Goal: Transaction & Acquisition: Purchase product/service

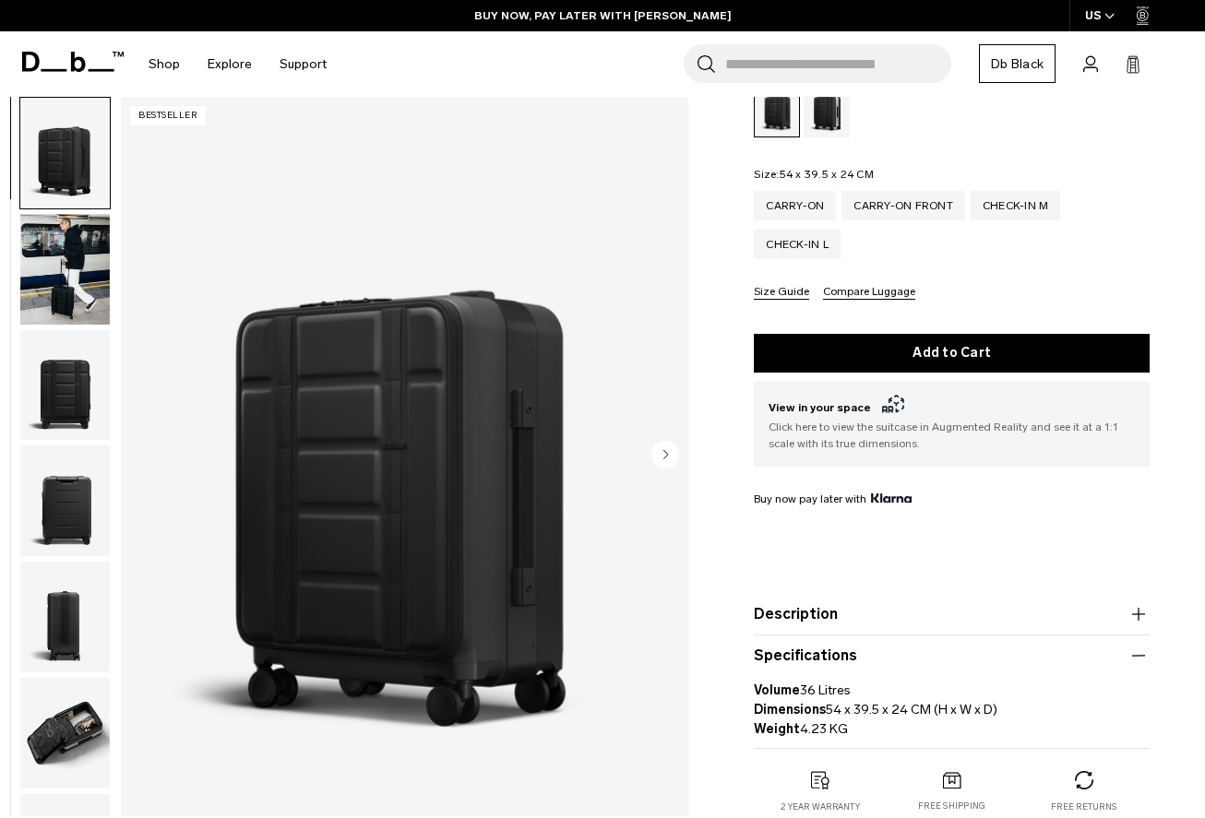
scroll to position [276, 0]
click at [671, 449] on circle "Next slide" at bounding box center [665, 455] width 28 height 28
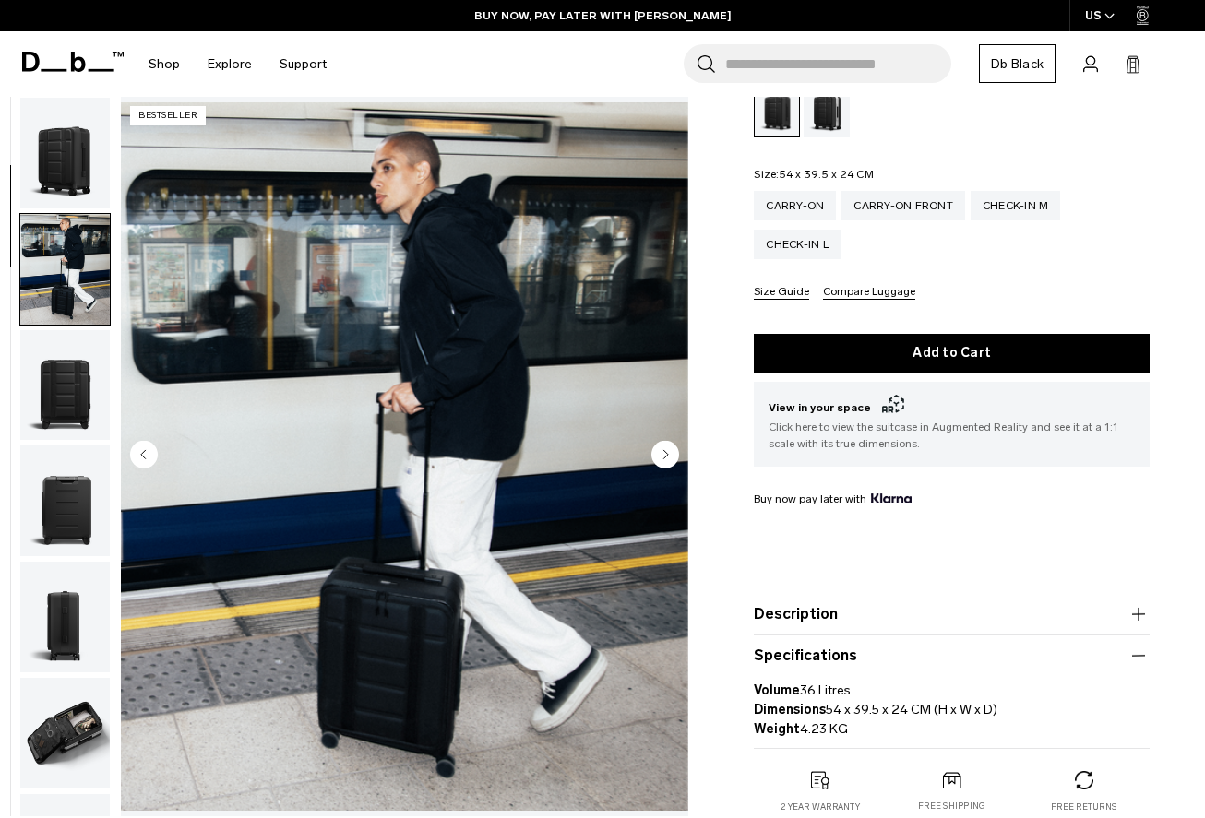
scroll to position [117, 0]
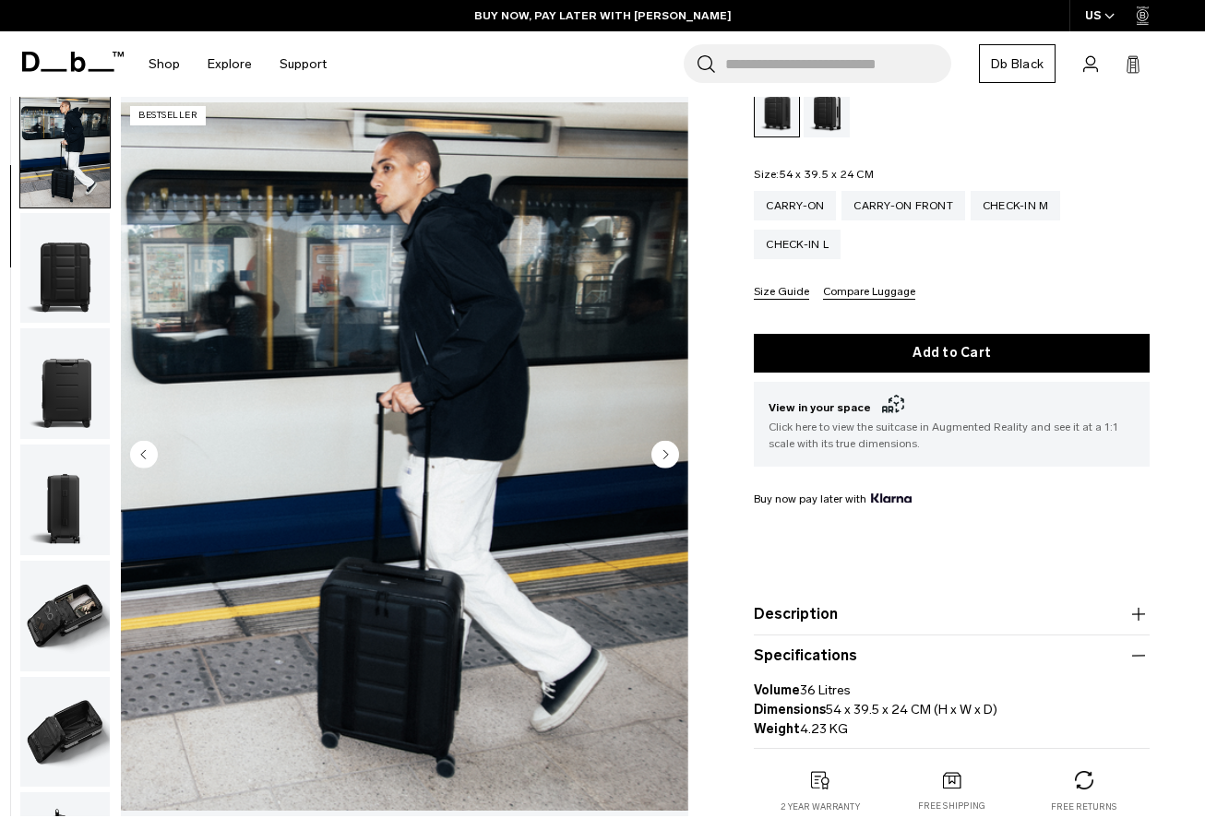
click at [669, 452] on circle "Next slide" at bounding box center [665, 455] width 28 height 28
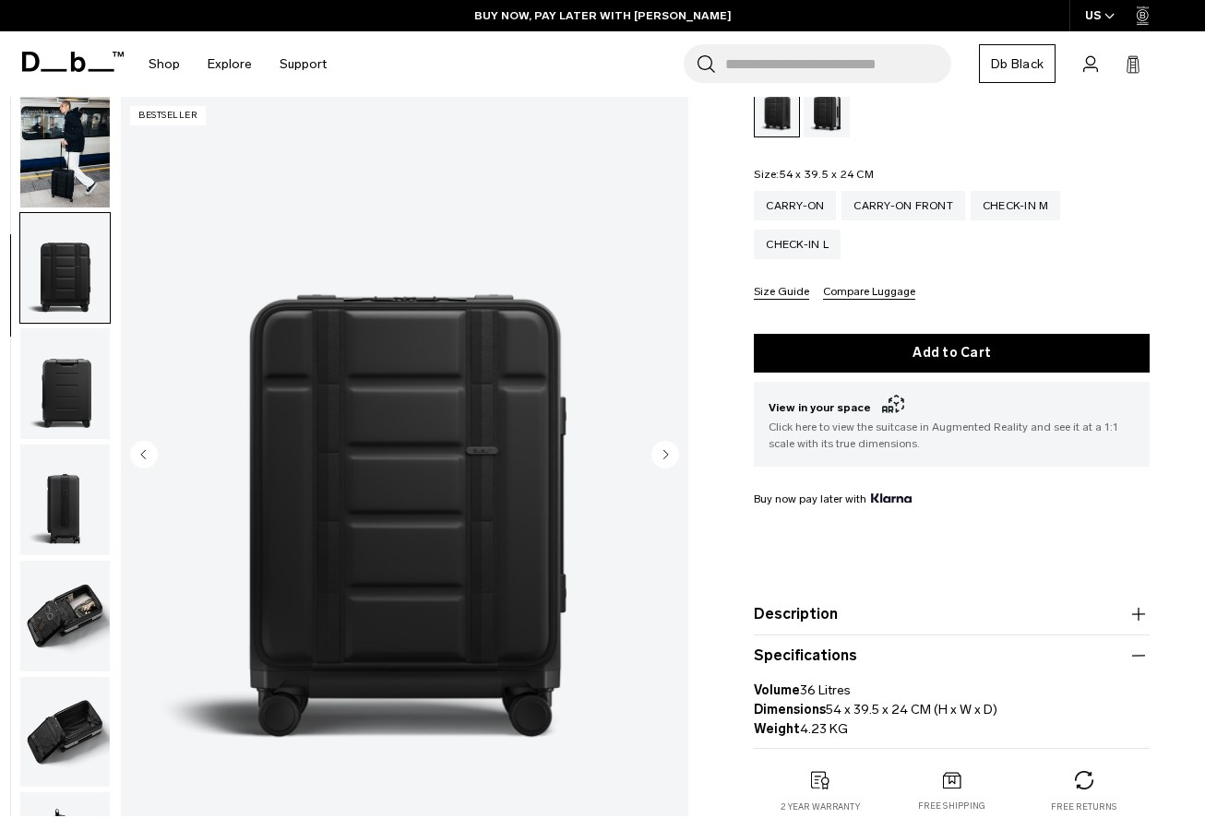
scroll to position [234, 0]
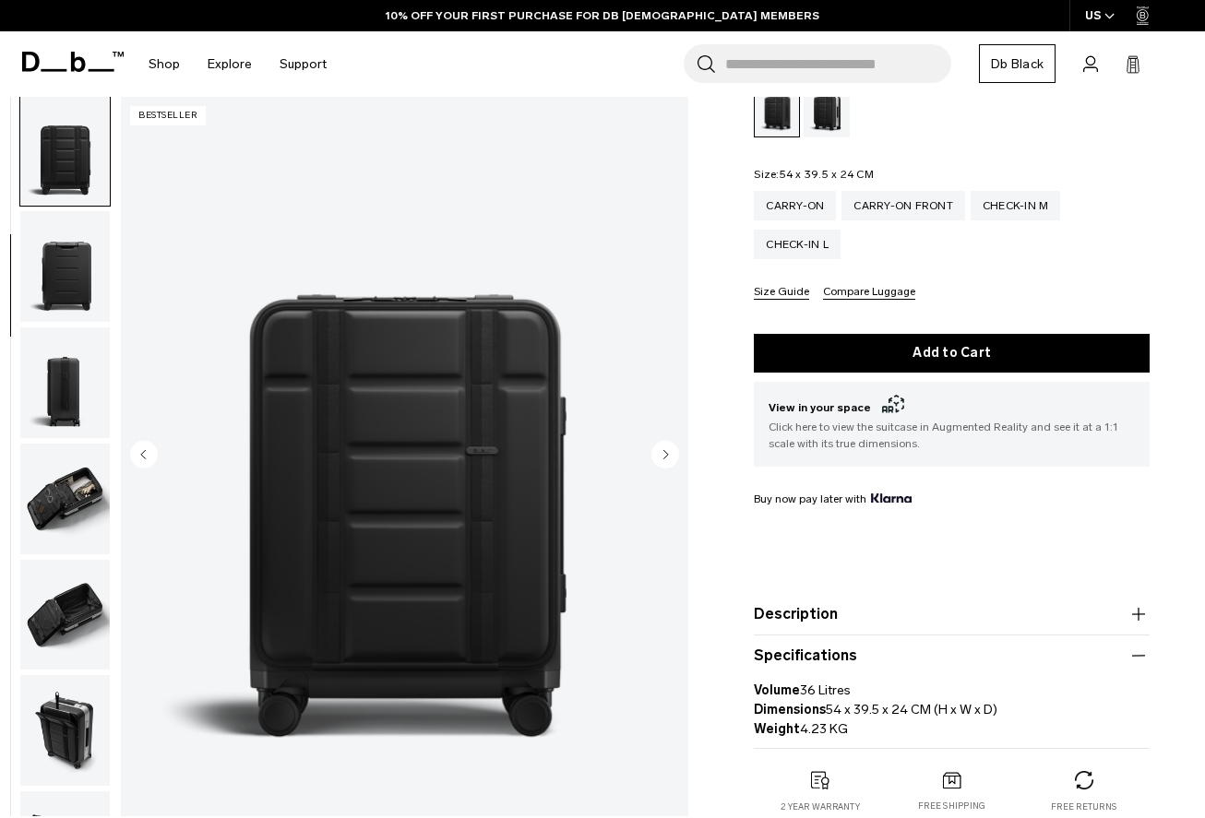
click at [669, 453] on circle "Next slide" at bounding box center [665, 455] width 28 height 28
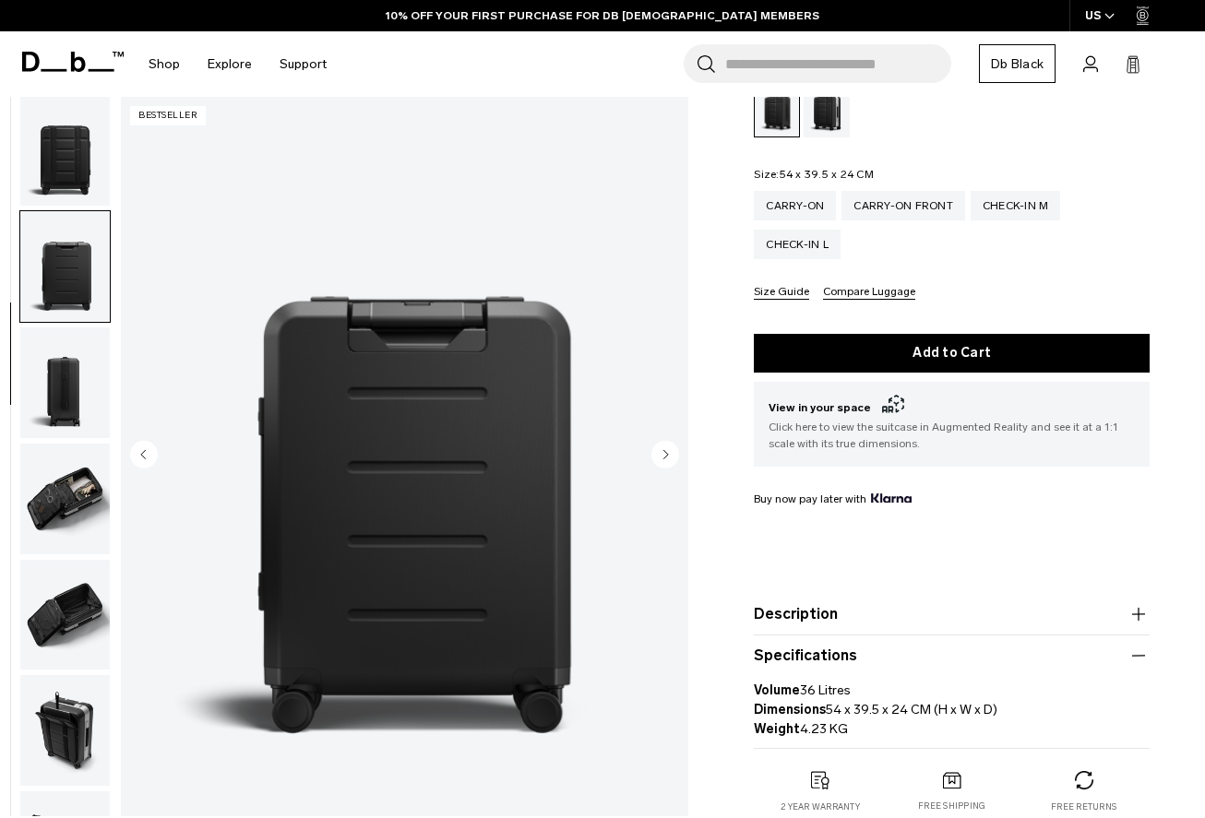
scroll to position [352, 0]
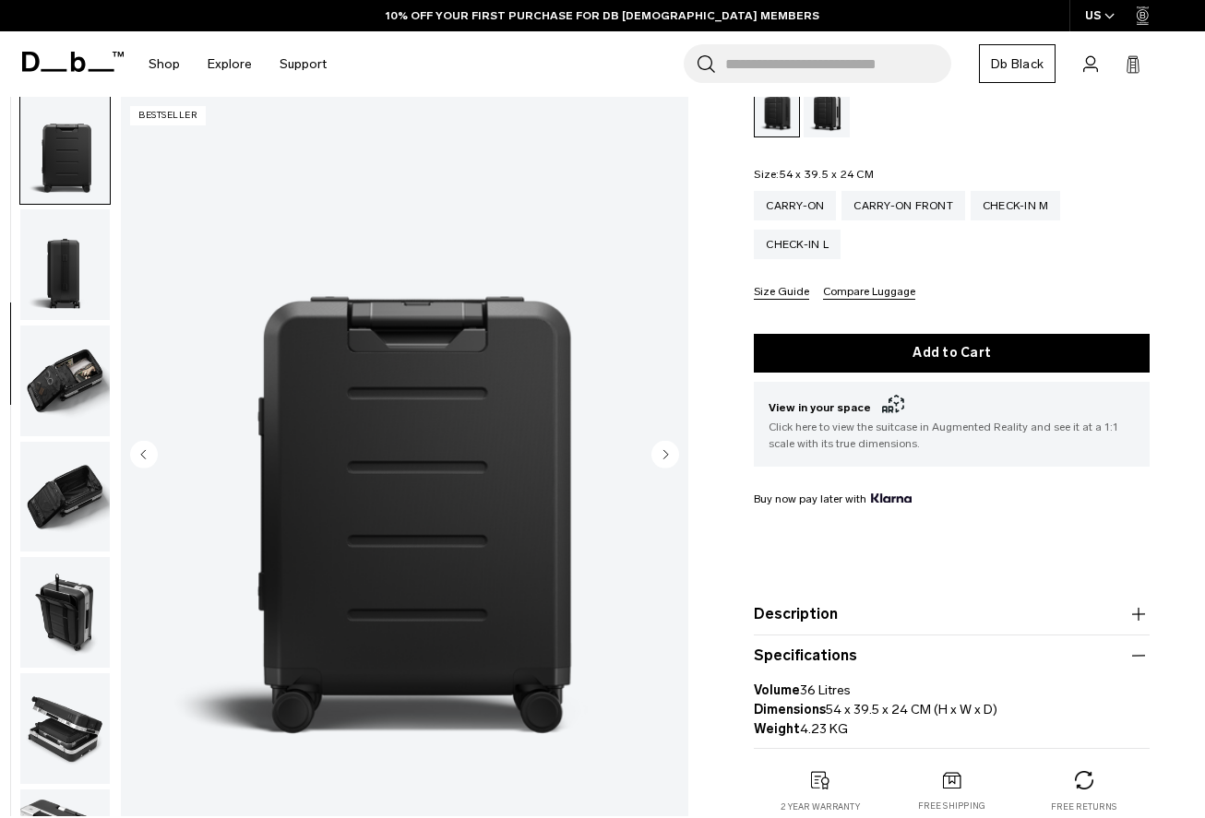
click at [669, 453] on circle "Next slide" at bounding box center [665, 455] width 28 height 28
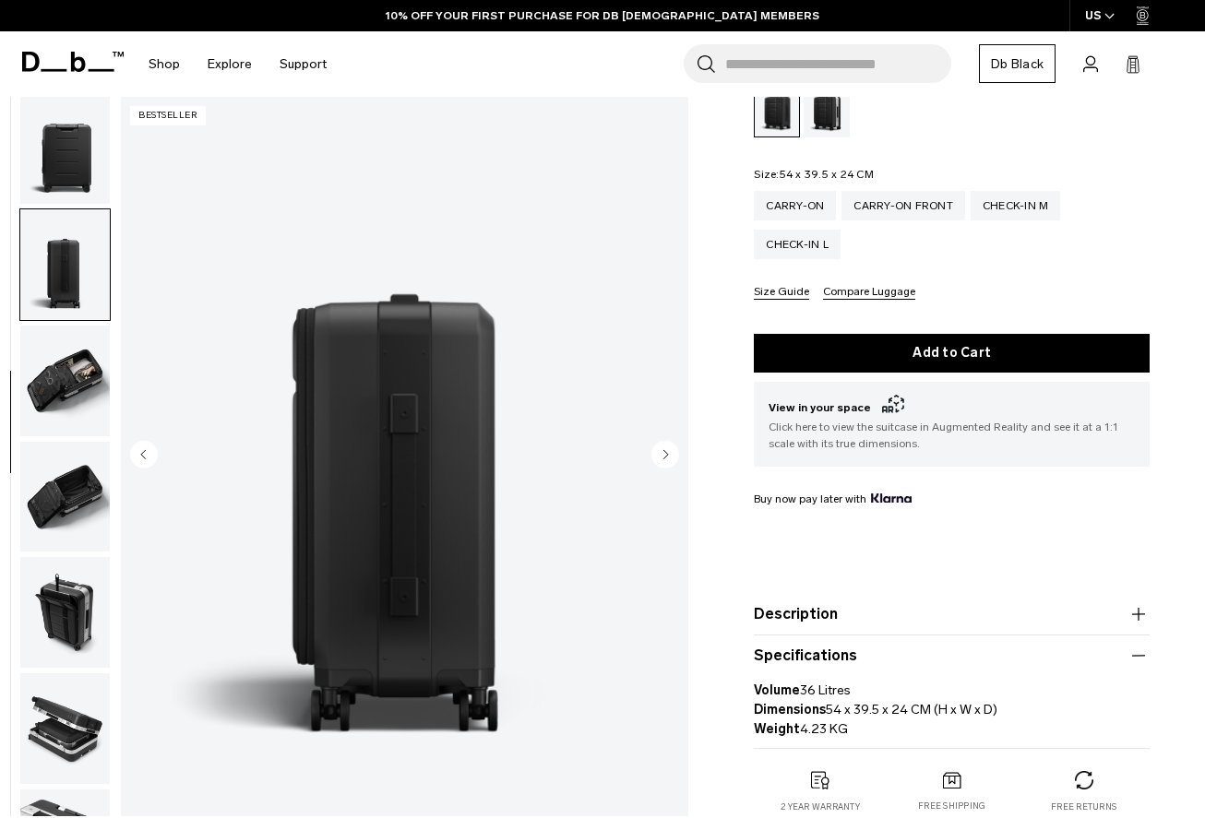
scroll to position [450, 0]
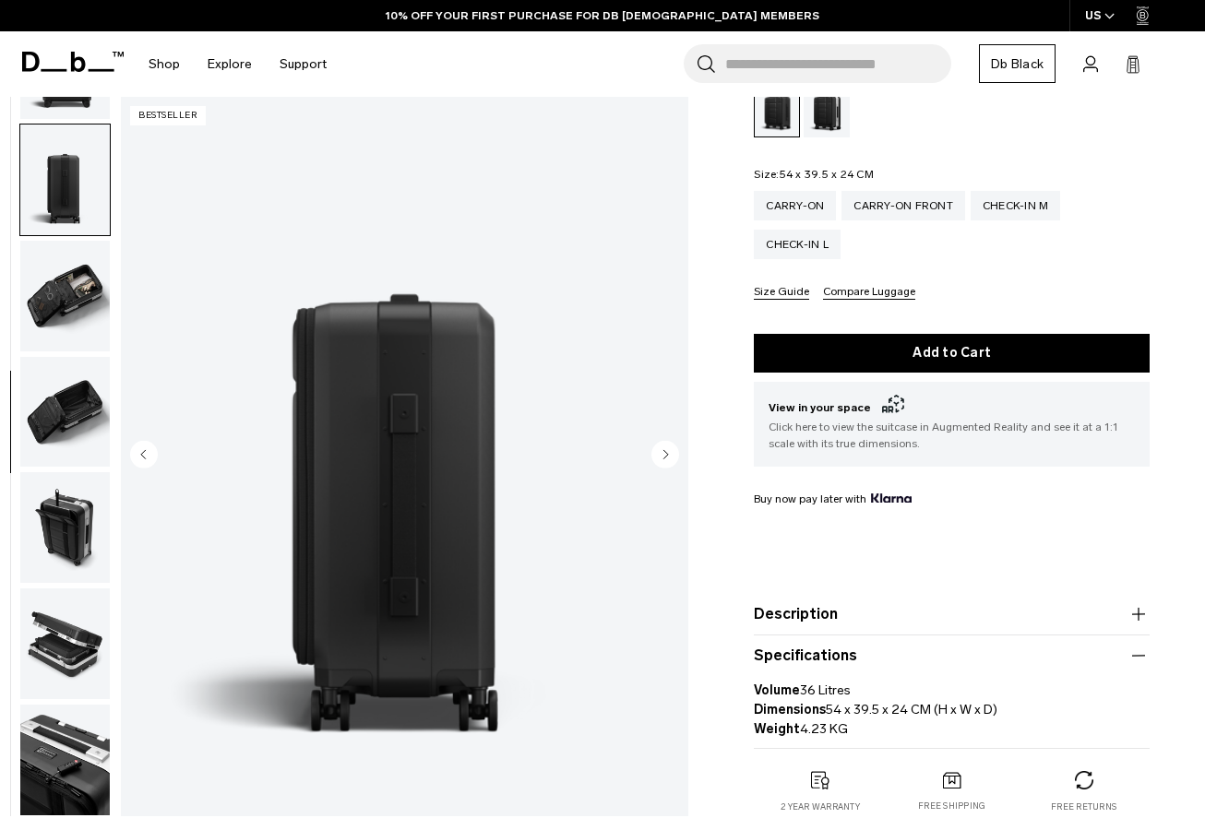
click at [669, 453] on circle "Next slide" at bounding box center [665, 455] width 28 height 28
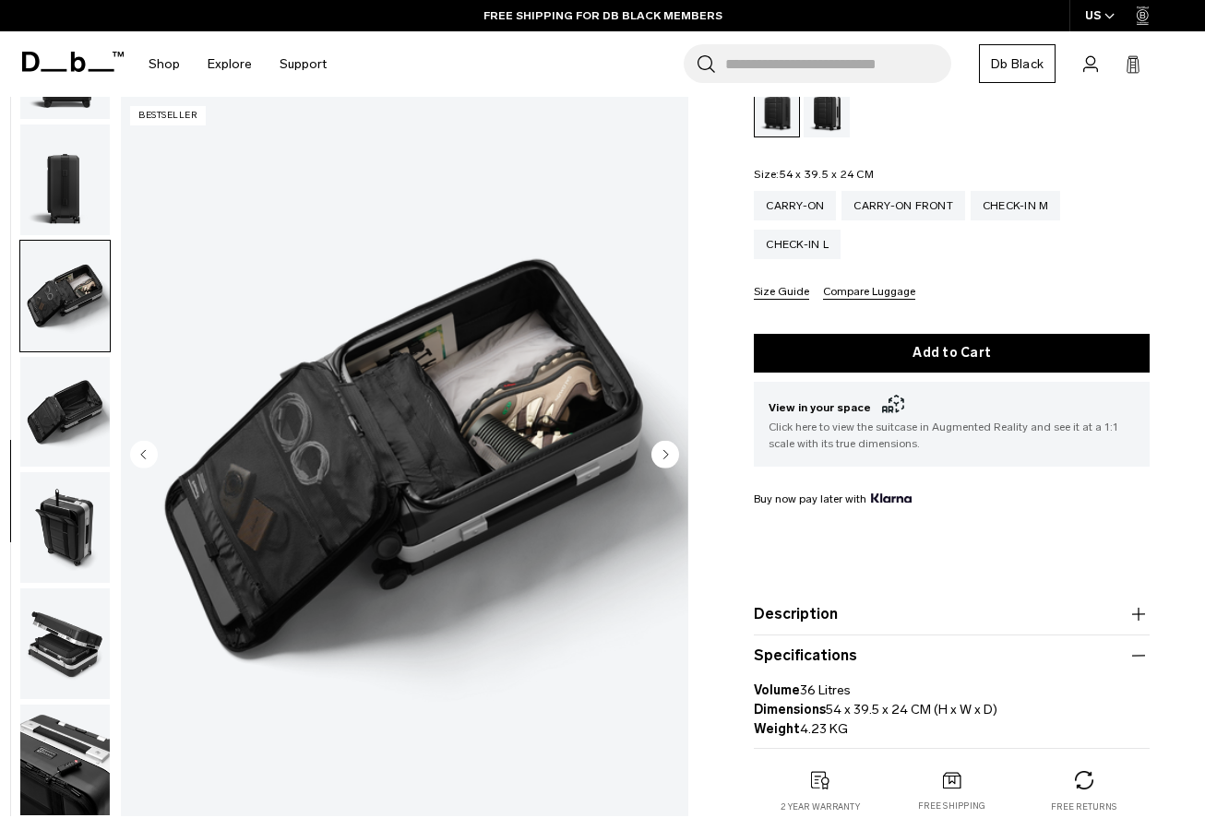
click at [669, 453] on circle "Next slide" at bounding box center [665, 455] width 28 height 28
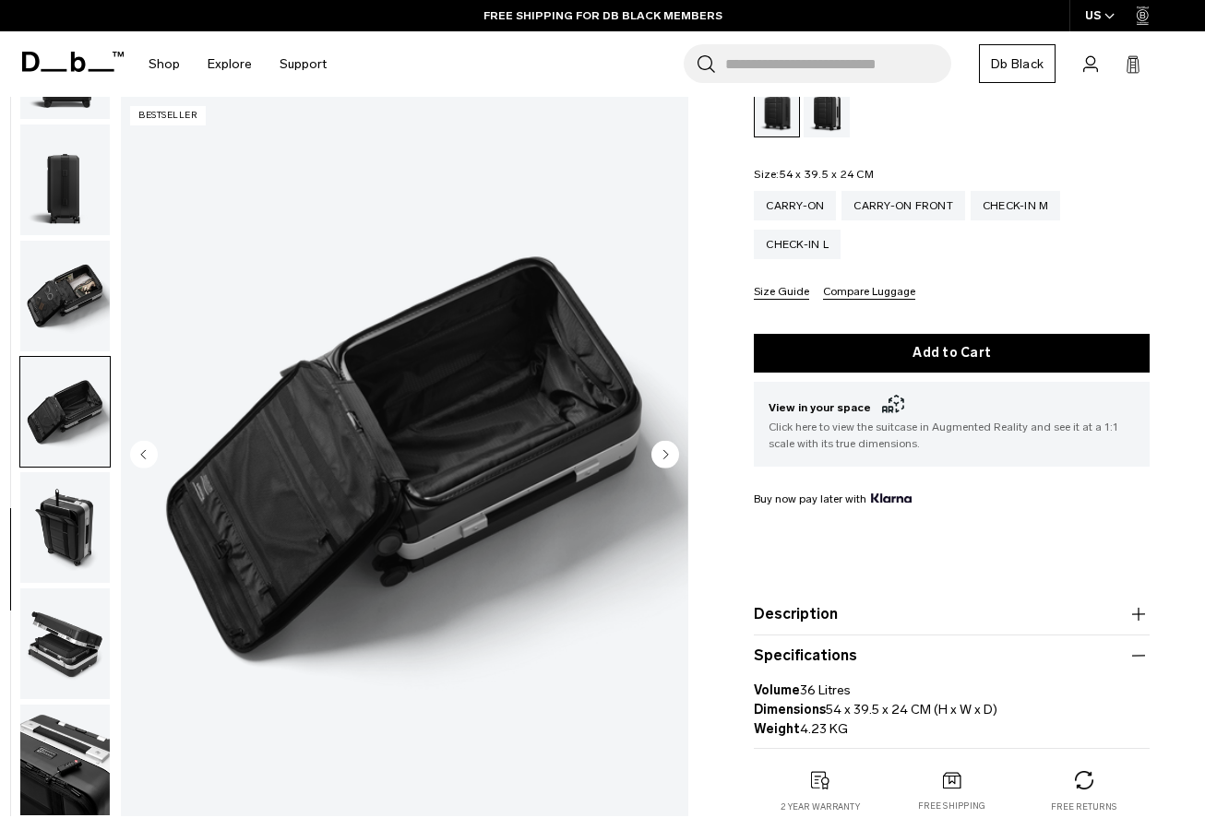
click at [669, 453] on circle "Next slide" at bounding box center [665, 455] width 28 height 28
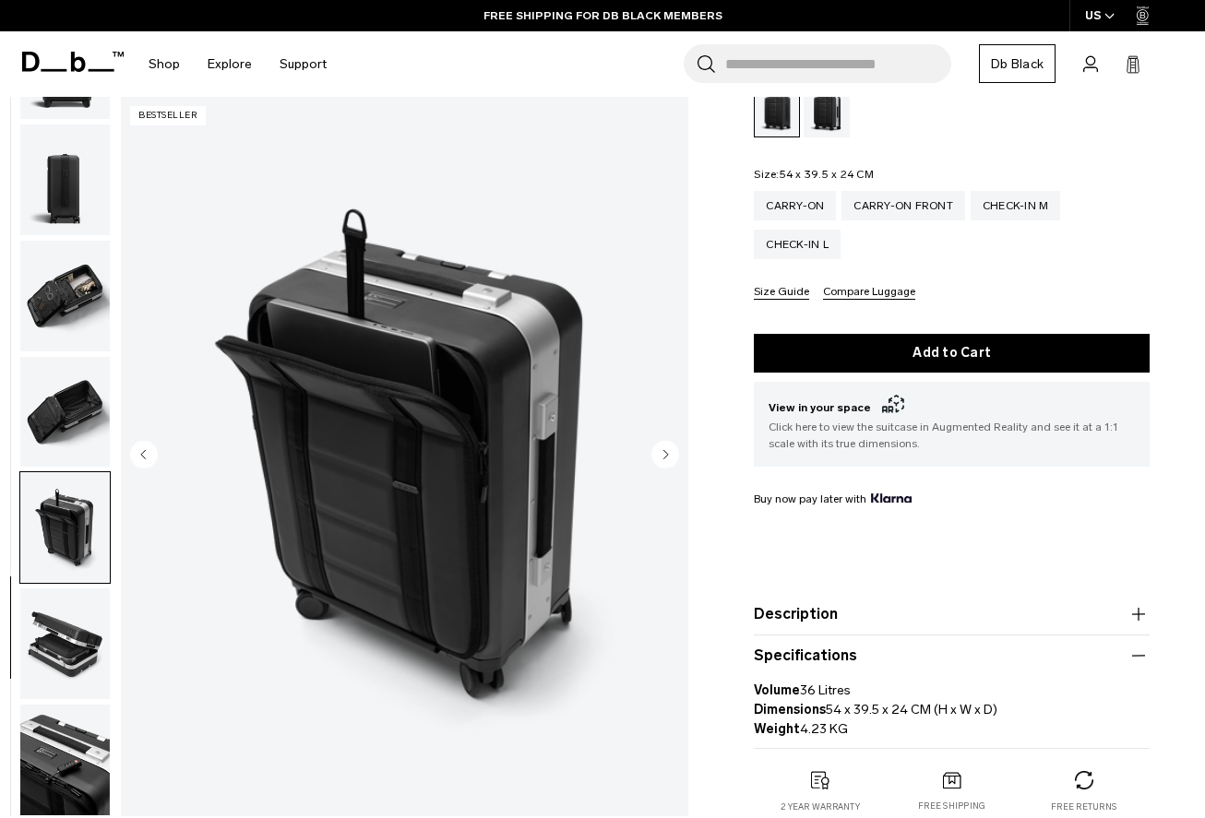
click at [669, 453] on circle "Next slide" at bounding box center [665, 455] width 28 height 28
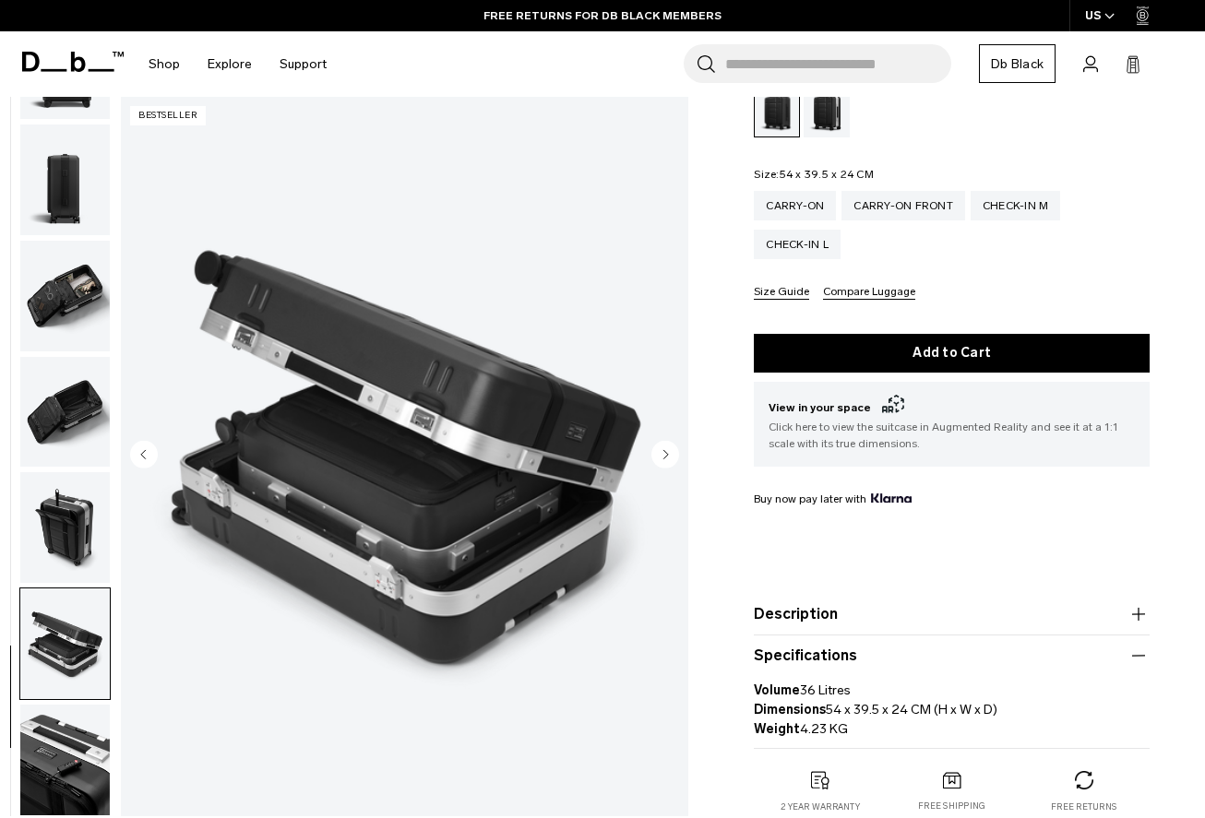
click at [669, 453] on circle "Next slide" at bounding box center [665, 455] width 28 height 28
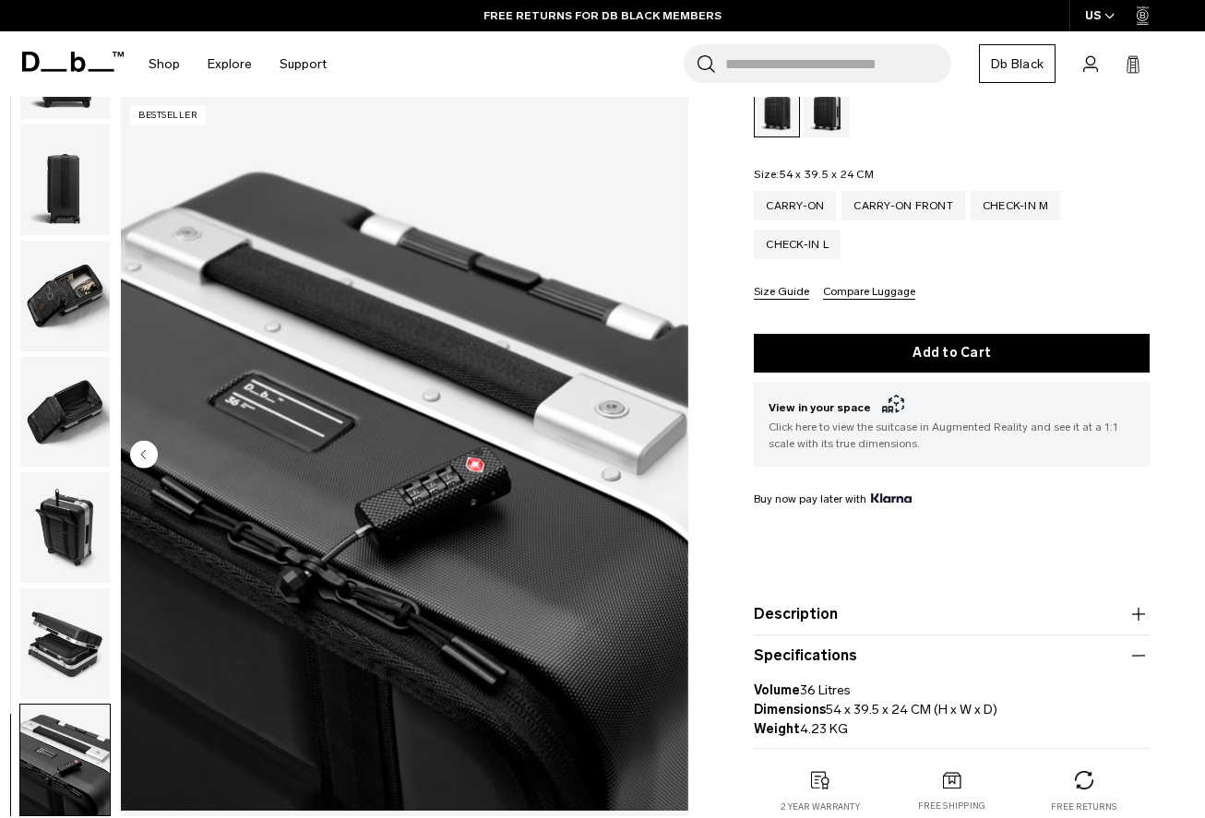
click at [669, 453] on img "10 / 10" at bounding box center [404, 456] width 567 height 708
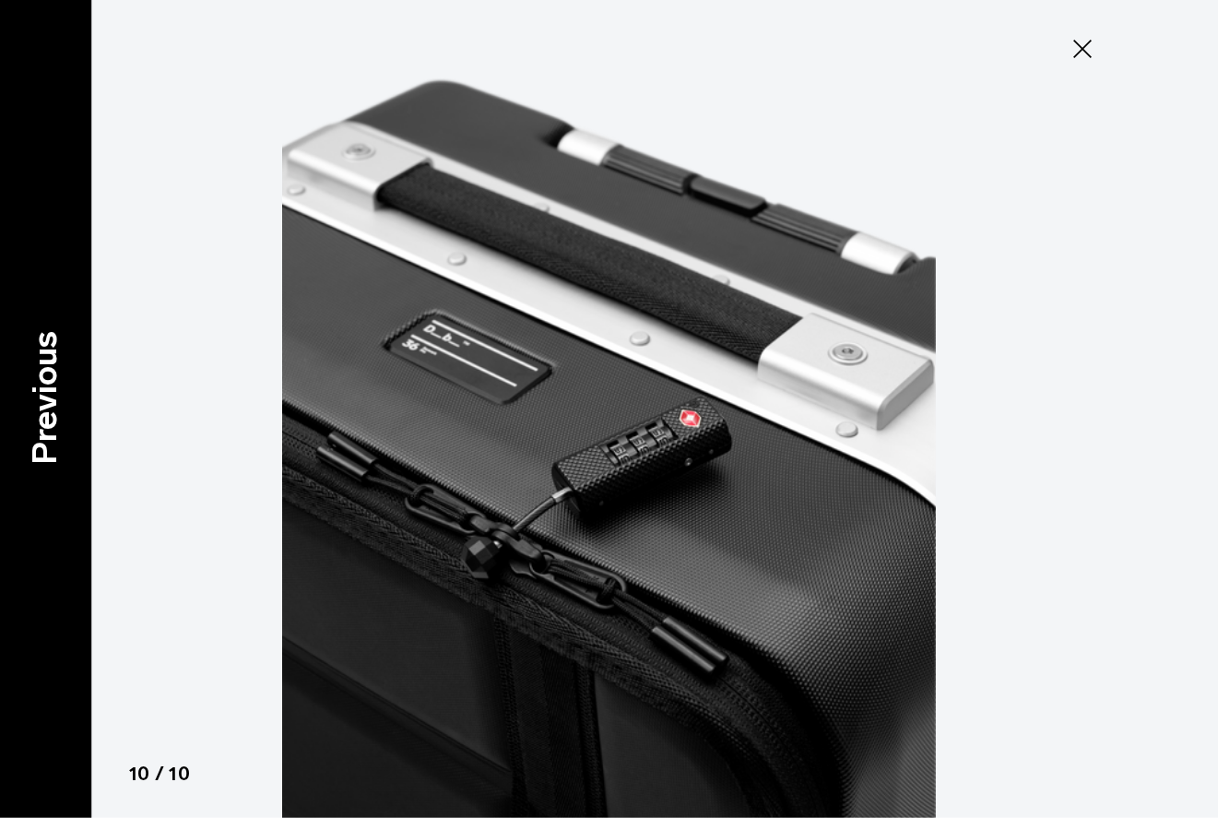
click at [65, 385] on p "Previous" at bounding box center [45, 398] width 50 height 134
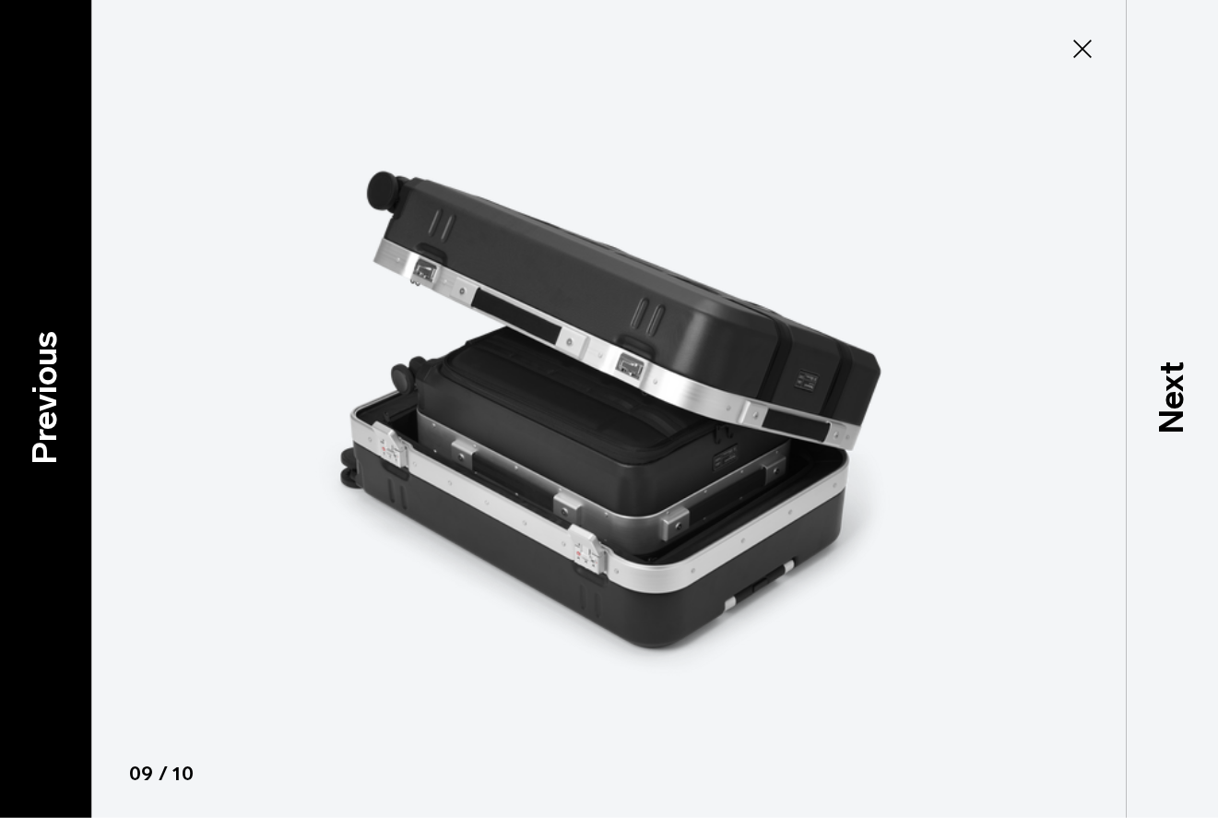
click at [65, 385] on p "Previous" at bounding box center [45, 398] width 50 height 134
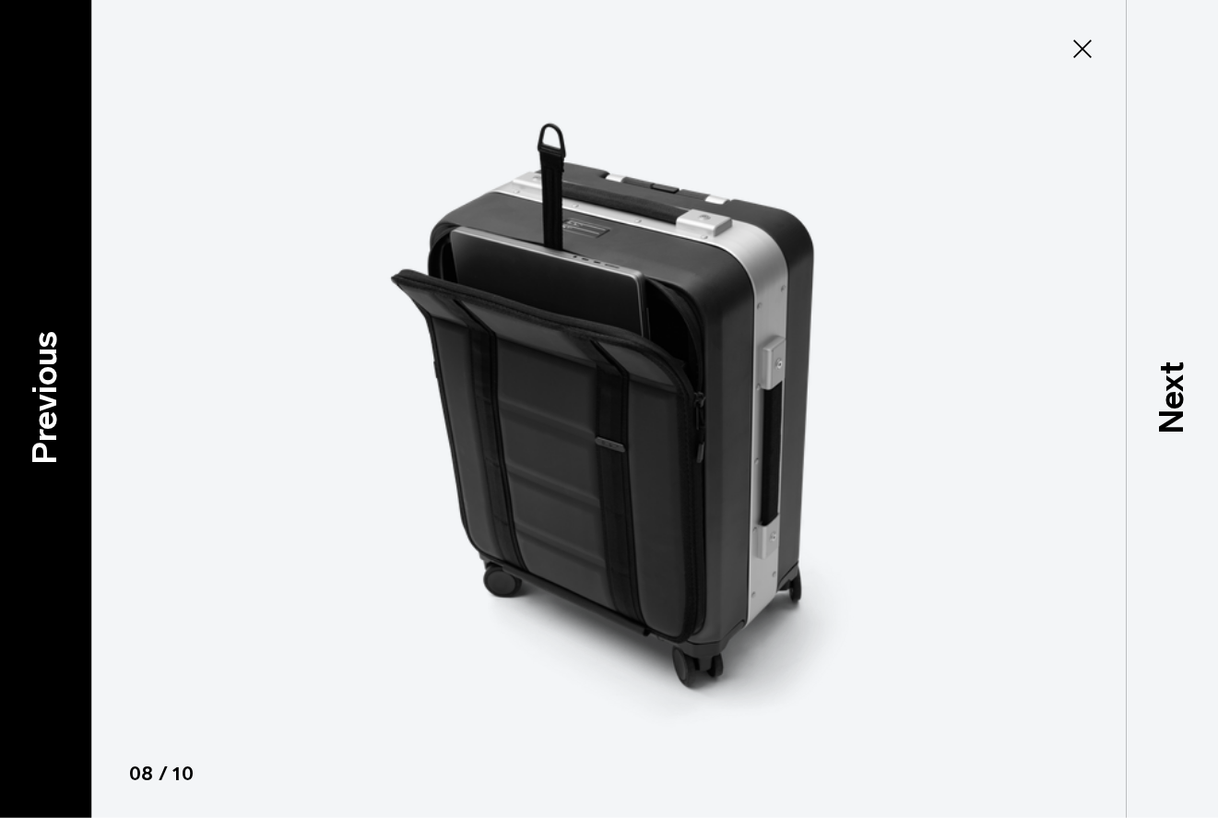
click at [65, 385] on p "Previous" at bounding box center [45, 398] width 50 height 134
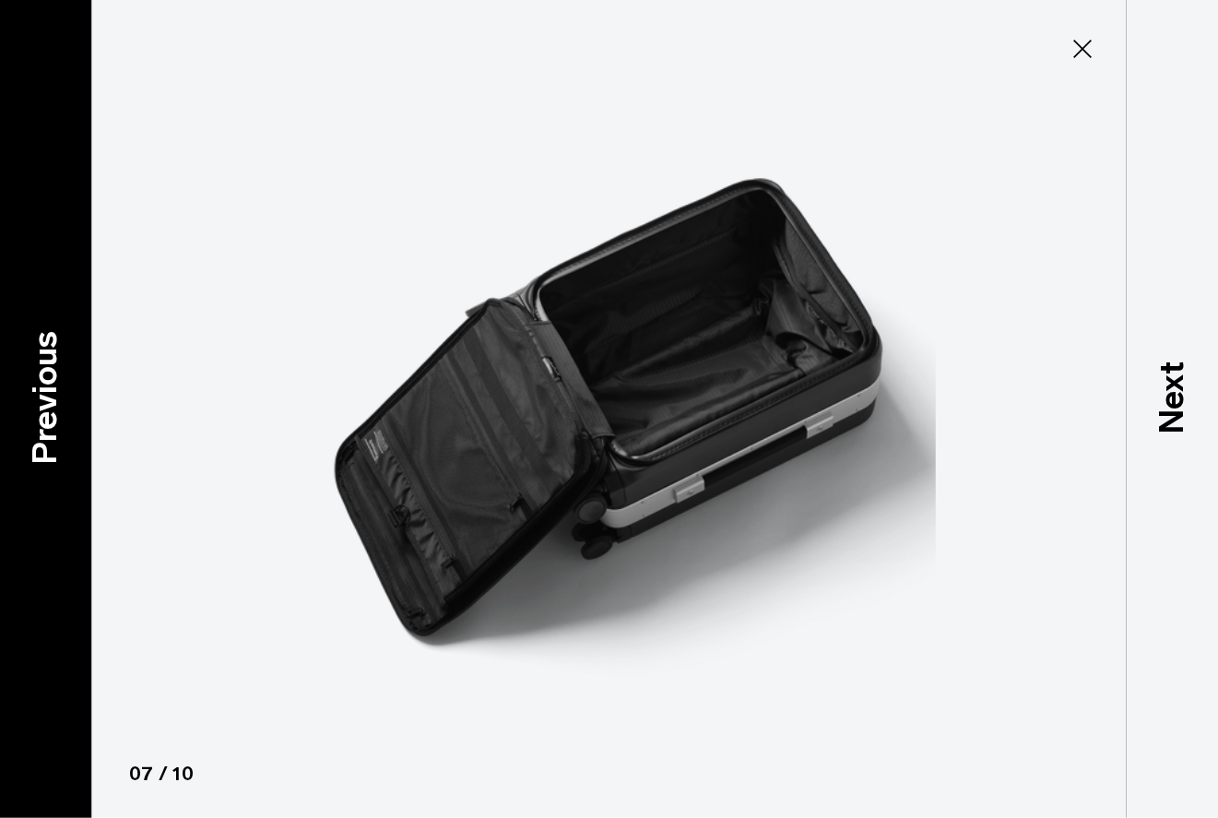
click at [65, 385] on p "Previous" at bounding box center [45, 398] width 50 height 134
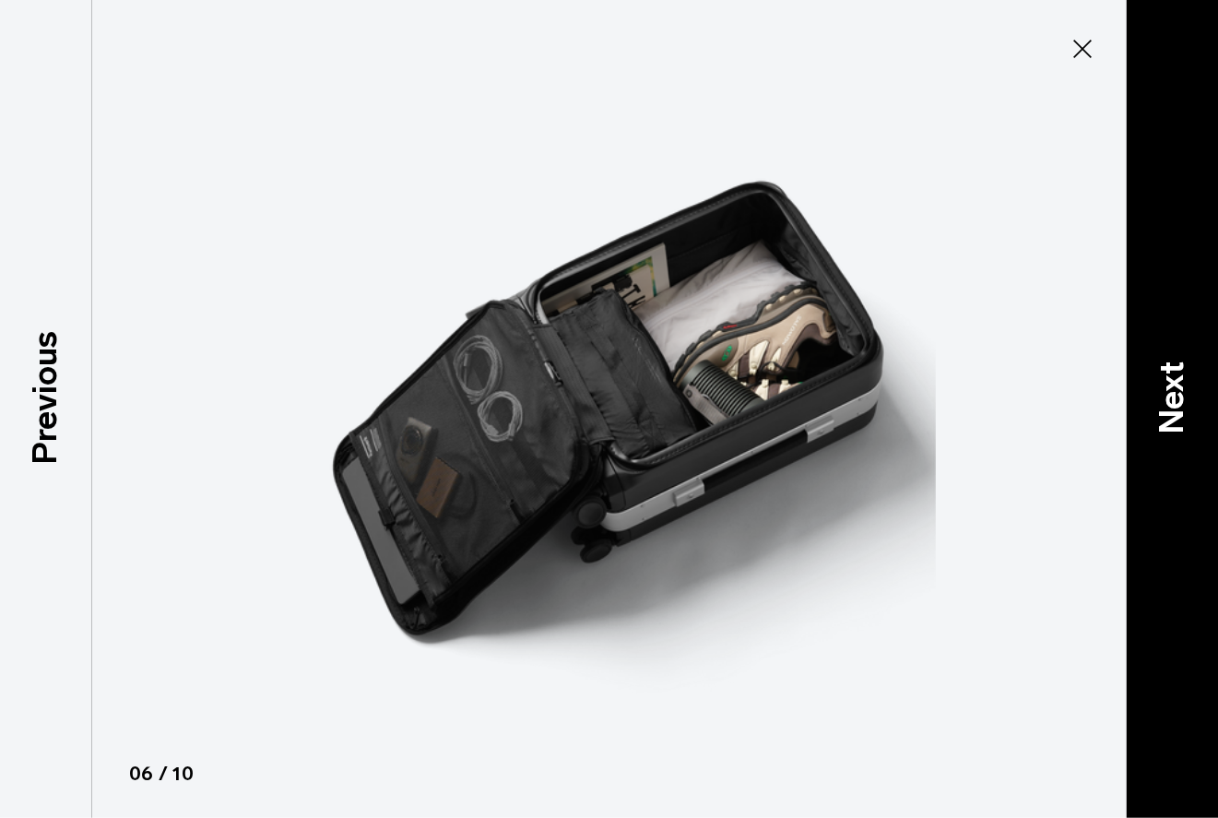
click at [1134, 389] on div "Next" at bounding box center [1172, 409] width 92 height 818
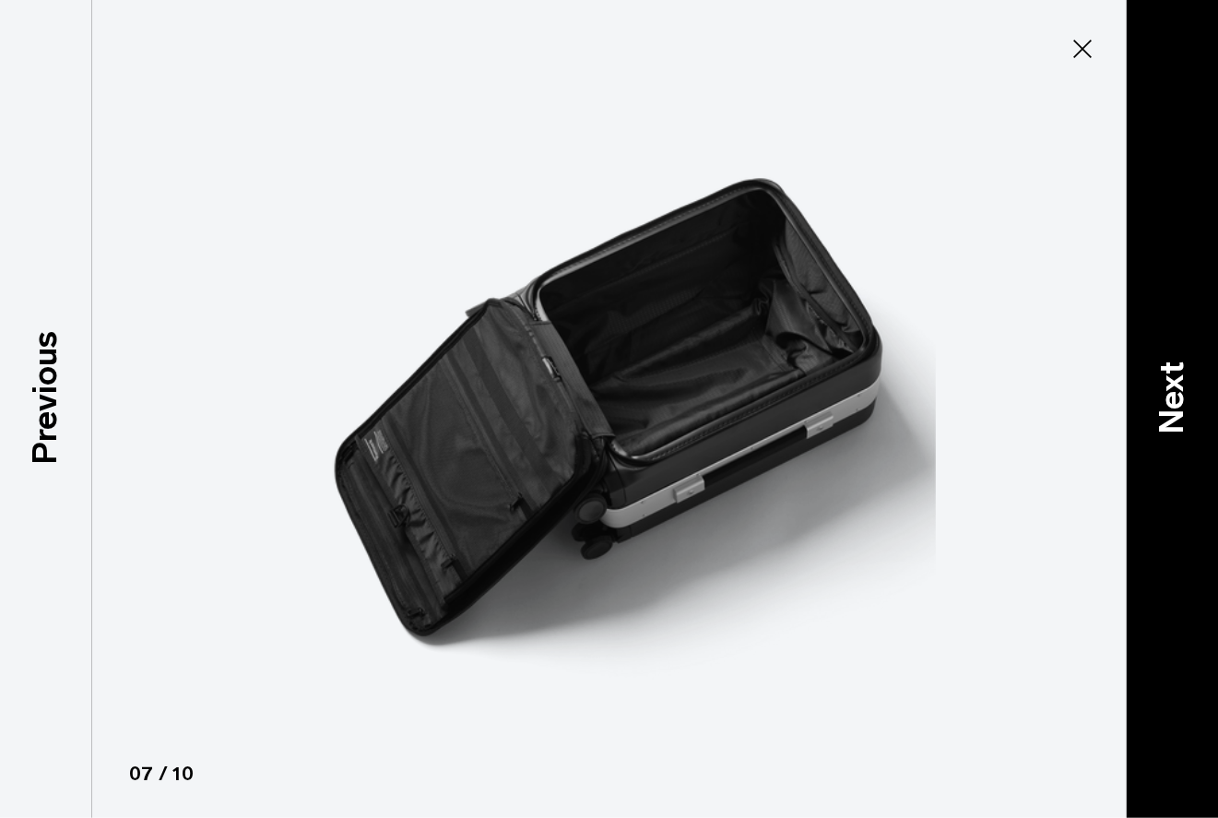
click at [1147, 389] on div "Next" at bounding box center [1172, 409] width 92 height 818
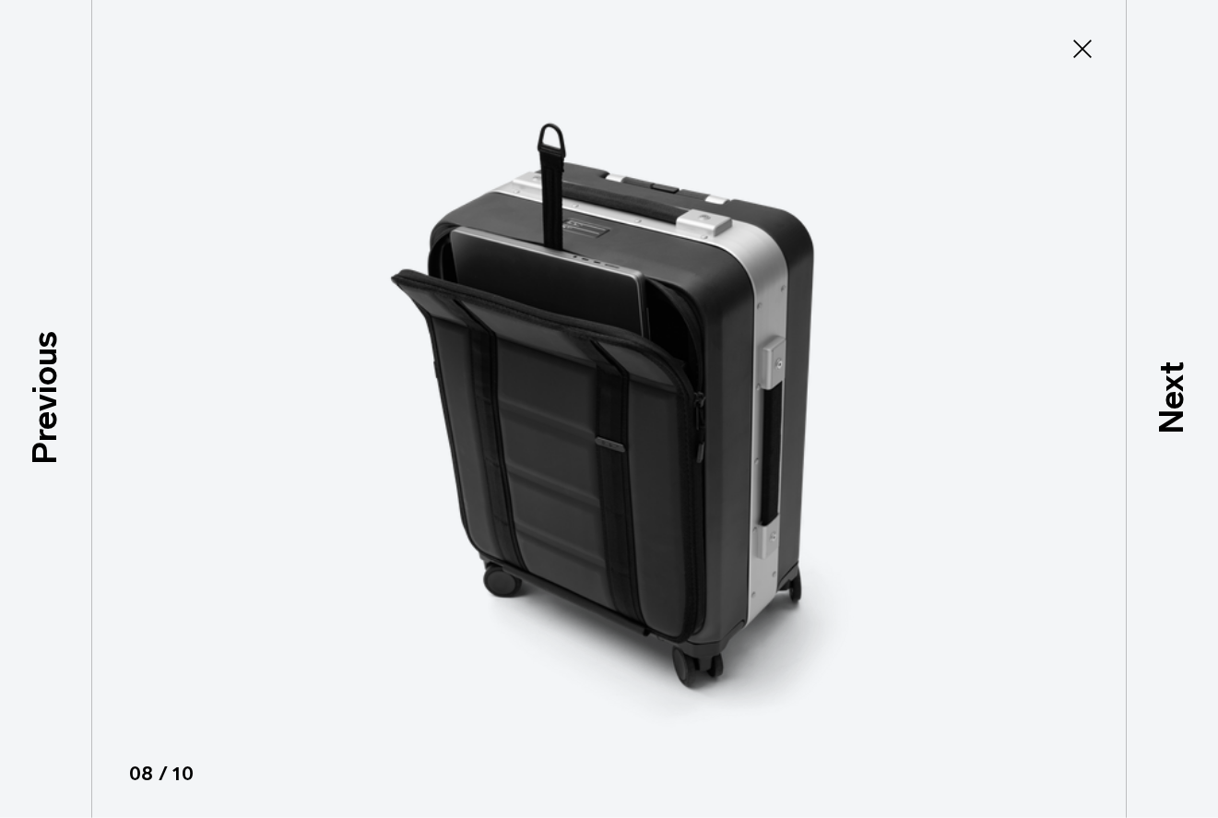
click at [1074, 46] on icon at bounding box center [1083, 49] width 30 height 30
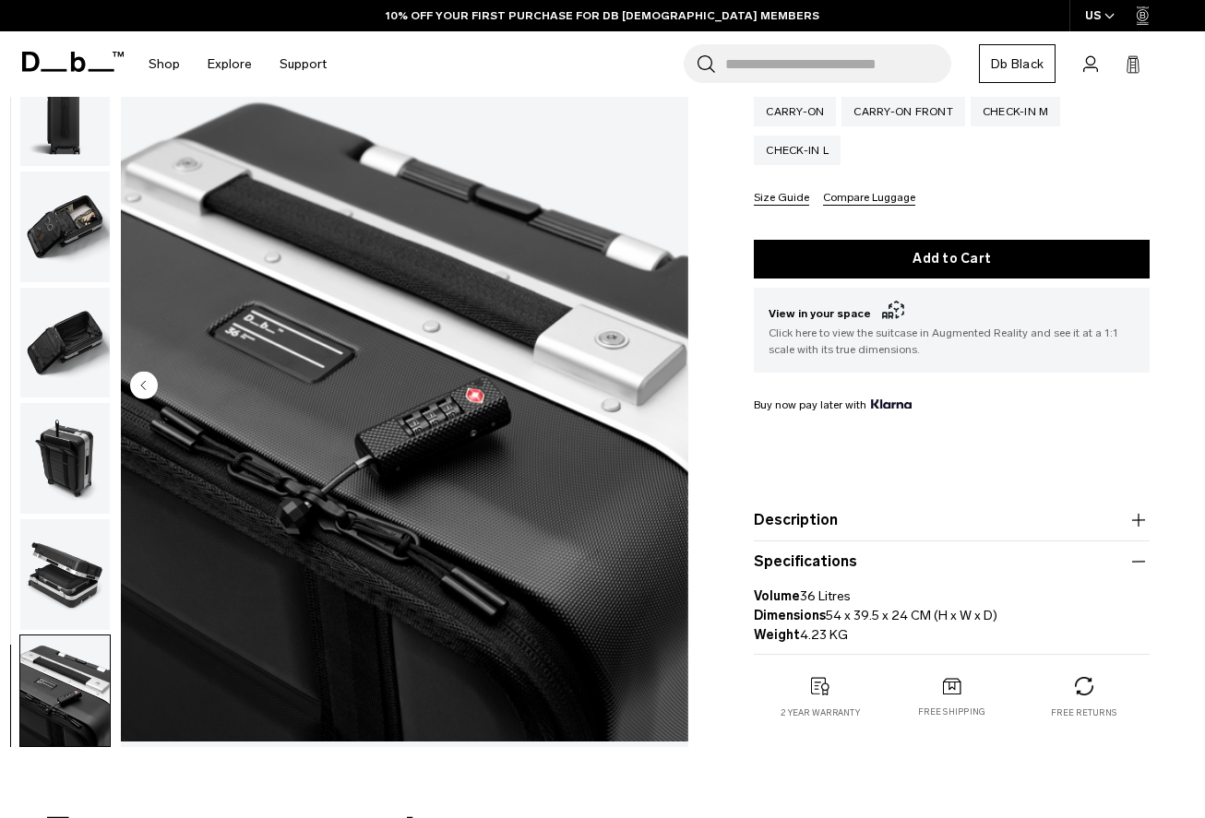
scroll to position [545, 0]
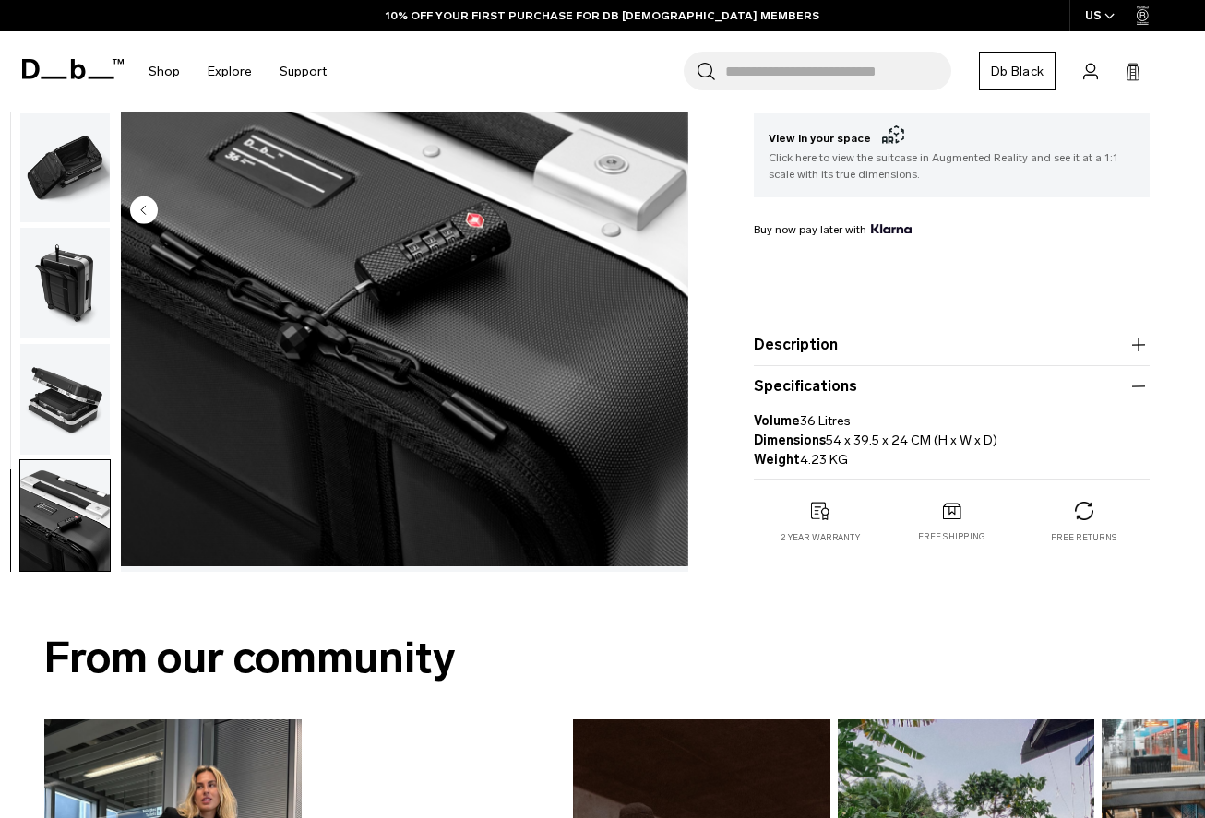
click at [855, 350] on button "Description" at bounding box center [952, 345] width 396 height 22
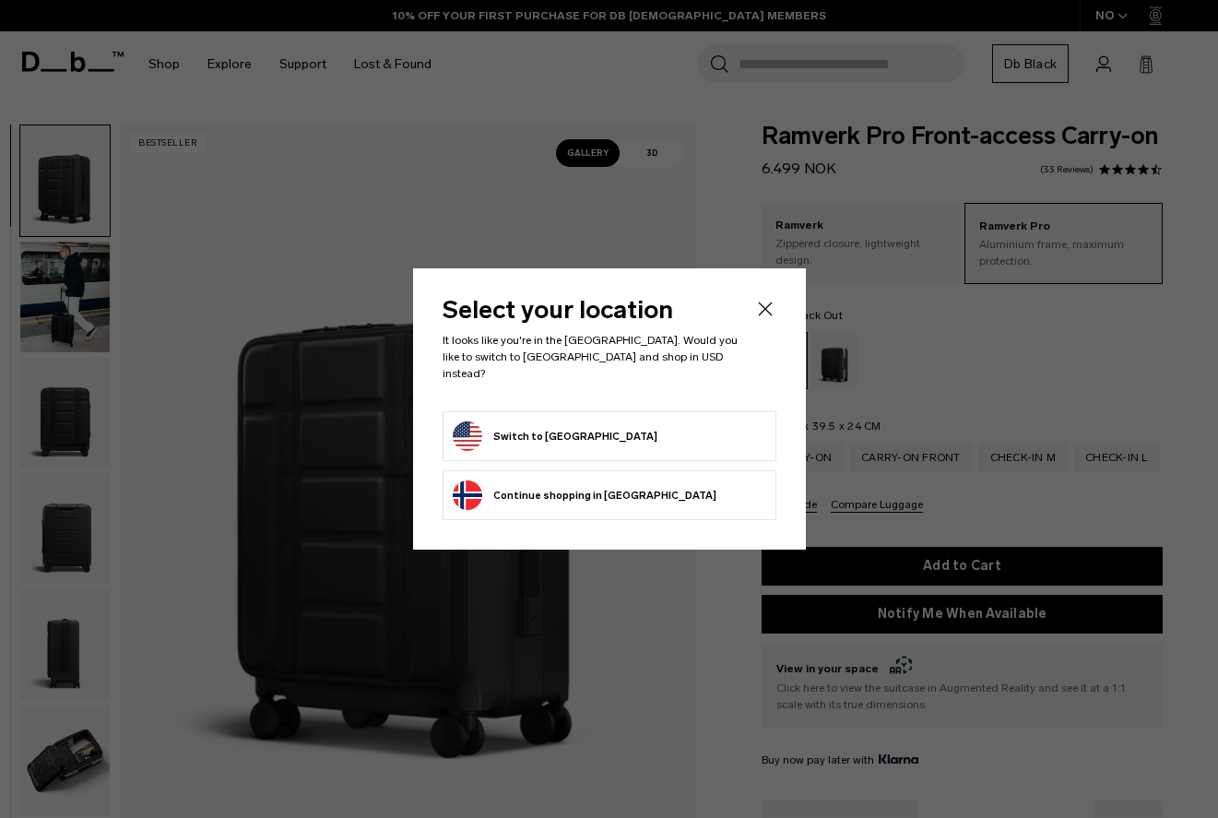
select select
select select "**********"
